Goal: Navigation & Orientation: Find specific page/section

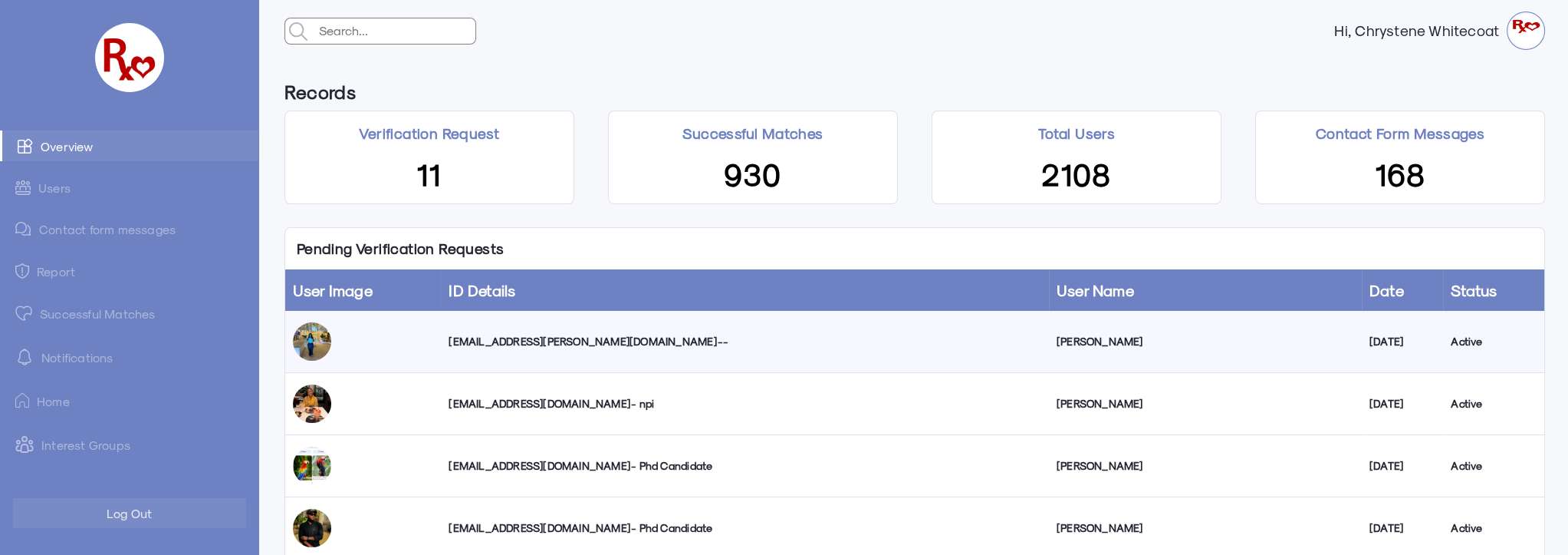
click at [502, 338] on div "[EMAIL_ADDRESS][PERSON_NAME][DOMAIN_NAME] --" at bounding box center [745, 341] width 592 height 15
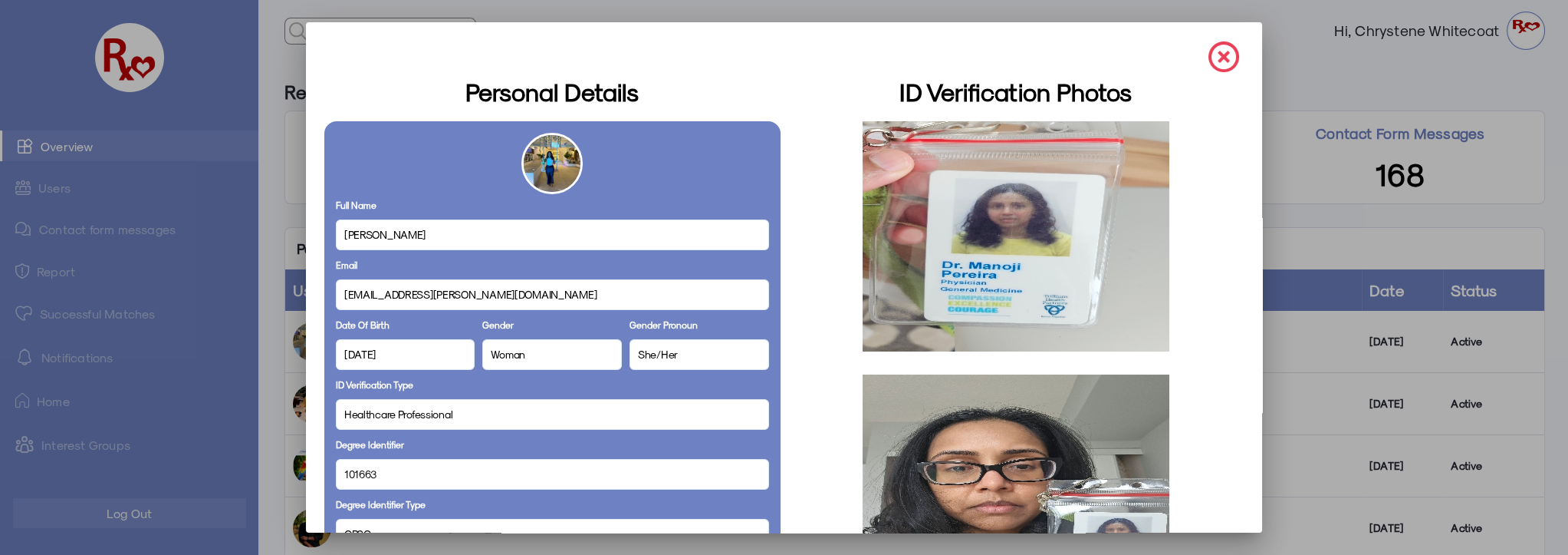
click at [1212, 56] on img at bounding box center [1224, 57] width 31 height 31
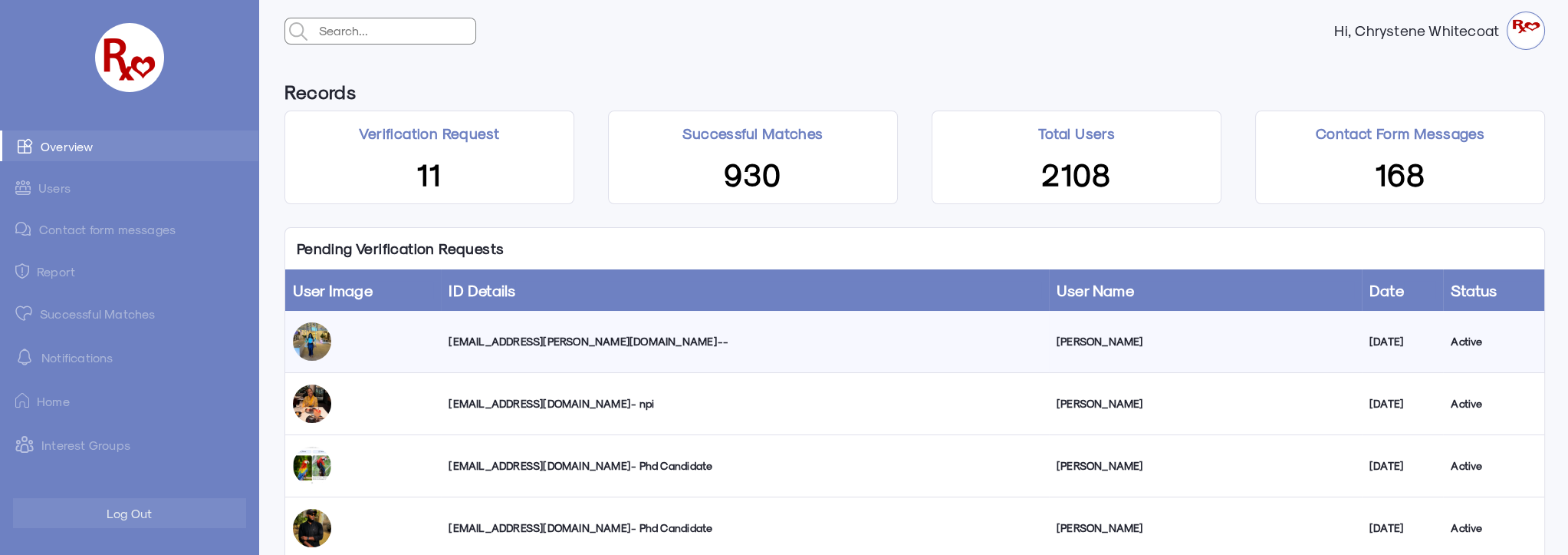
click at [94, 311] on link "Successful Matches" at bounding box center [129, 313] width 258 height 31
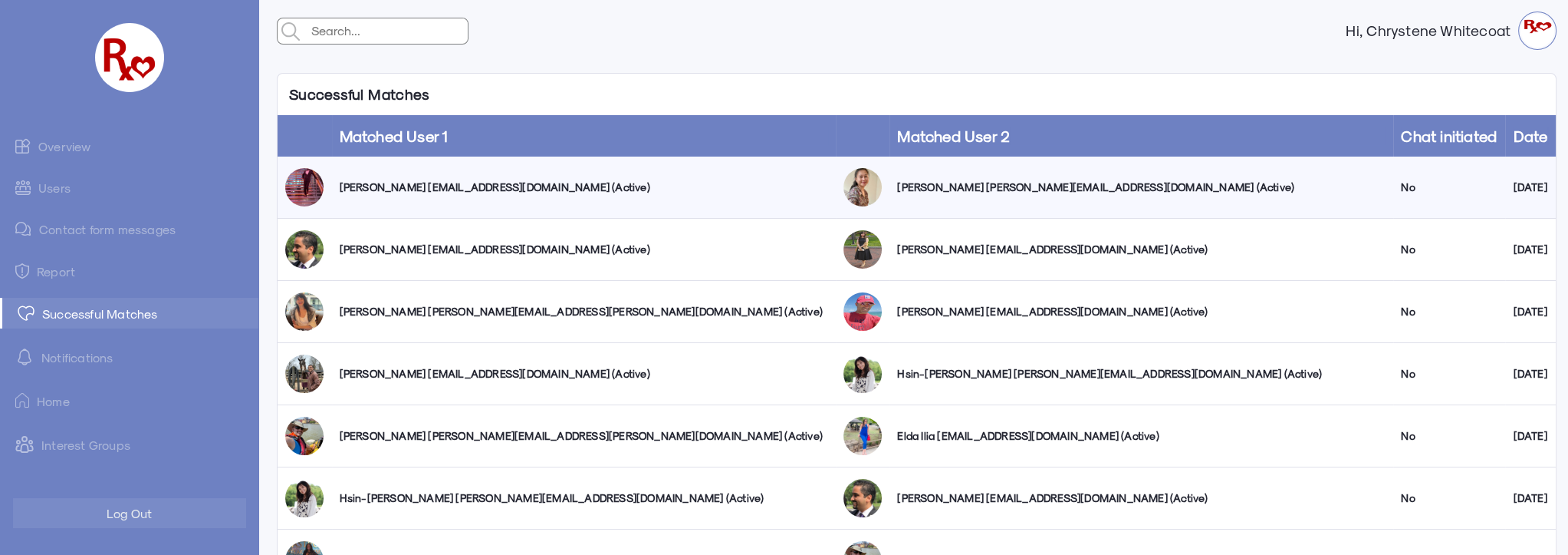
click at [64, 187] on link "Users" at bounding box center [129, 187] width 258 height 30
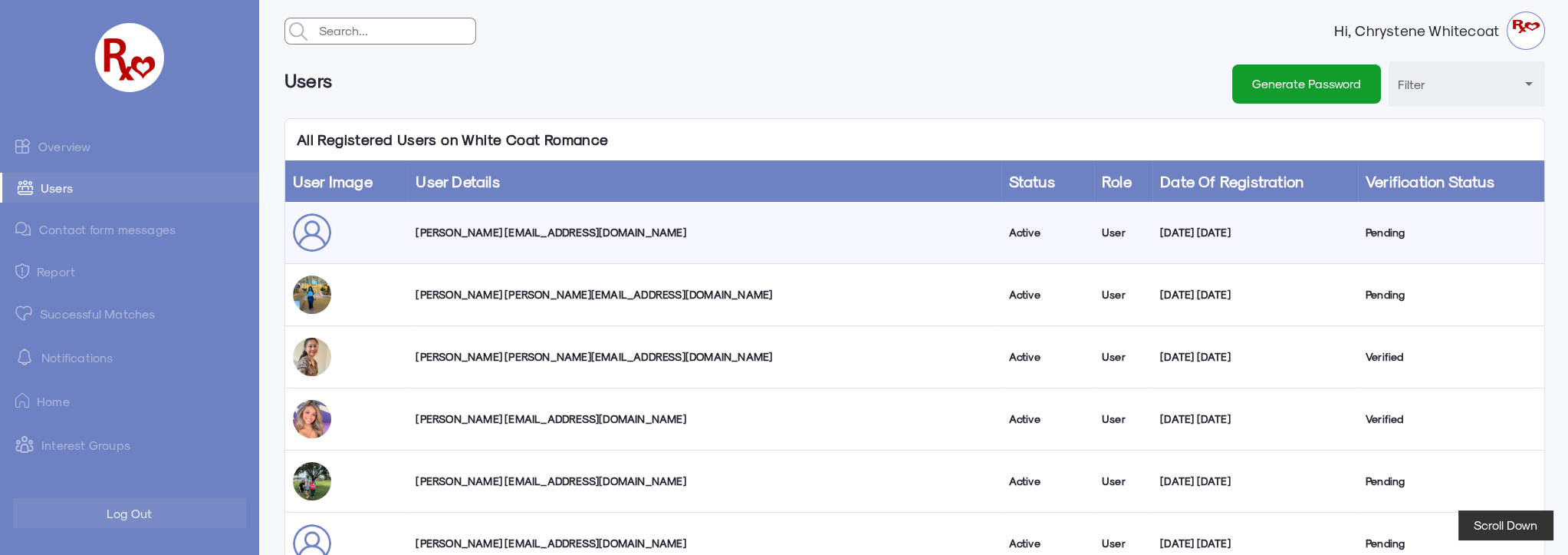
click at [76, 146] on link "Overview" at bounding box center [129, 146] width 258 height 31
